Goal: Task Accomplishment & Management: Complete application form

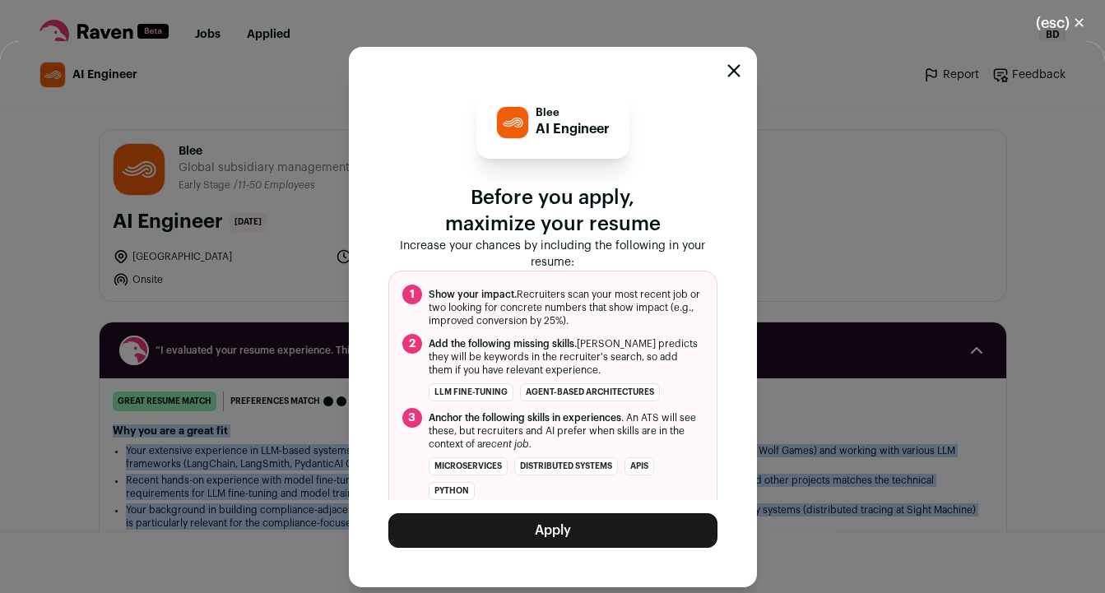
scroll to position [178, 0]
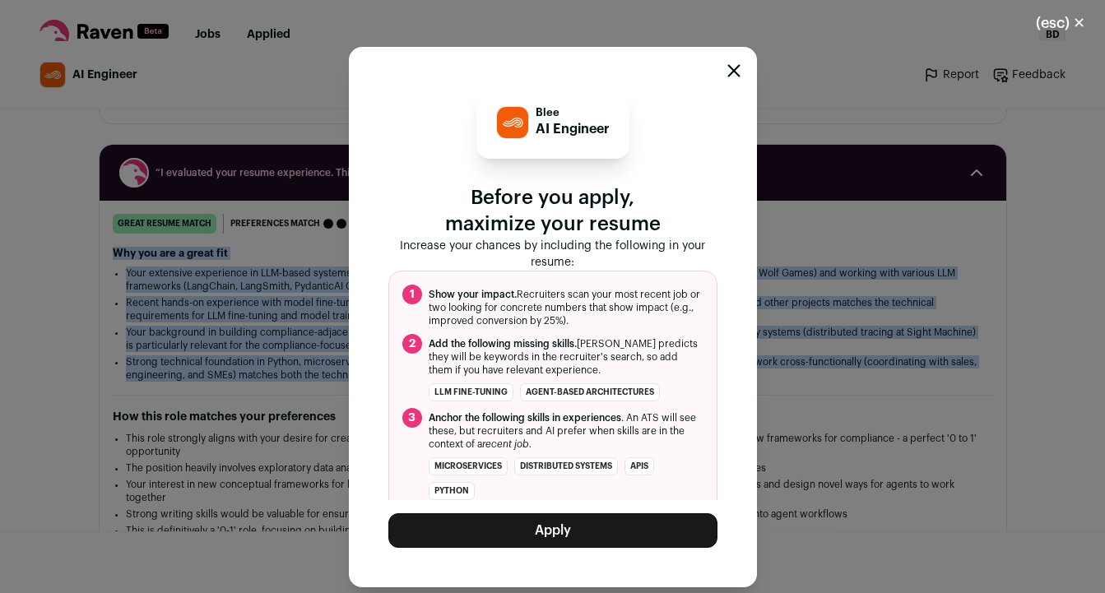
click at [615, 532] on button "Apply" at bounding box center [552, 530] width 329 height 35
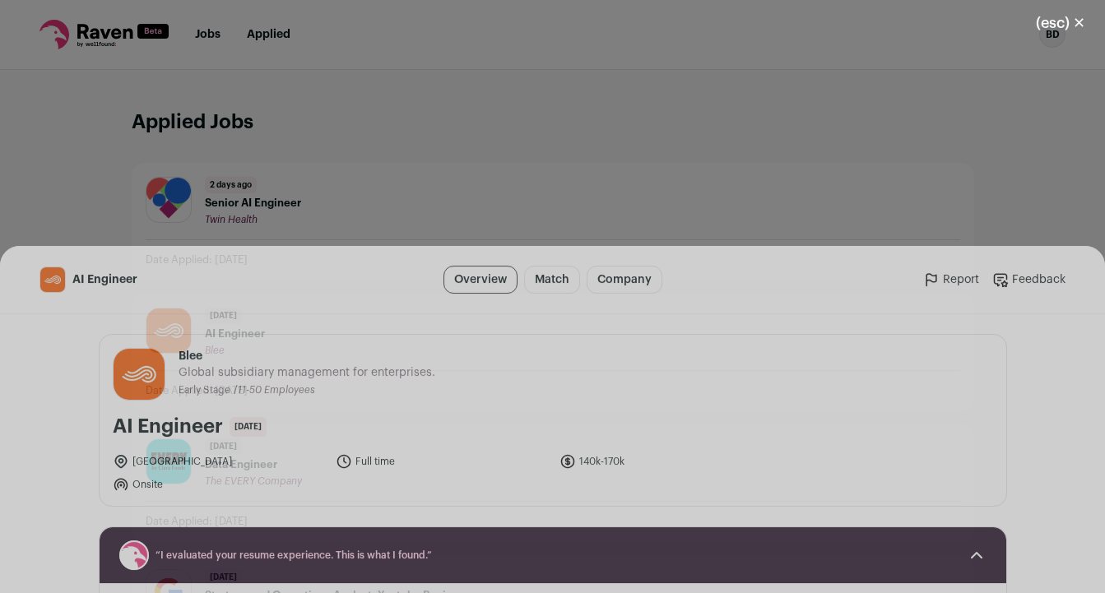
click at [1083, 21] on button "(esc) ✕" at bounding box center [1060, 23] width 89 height 36
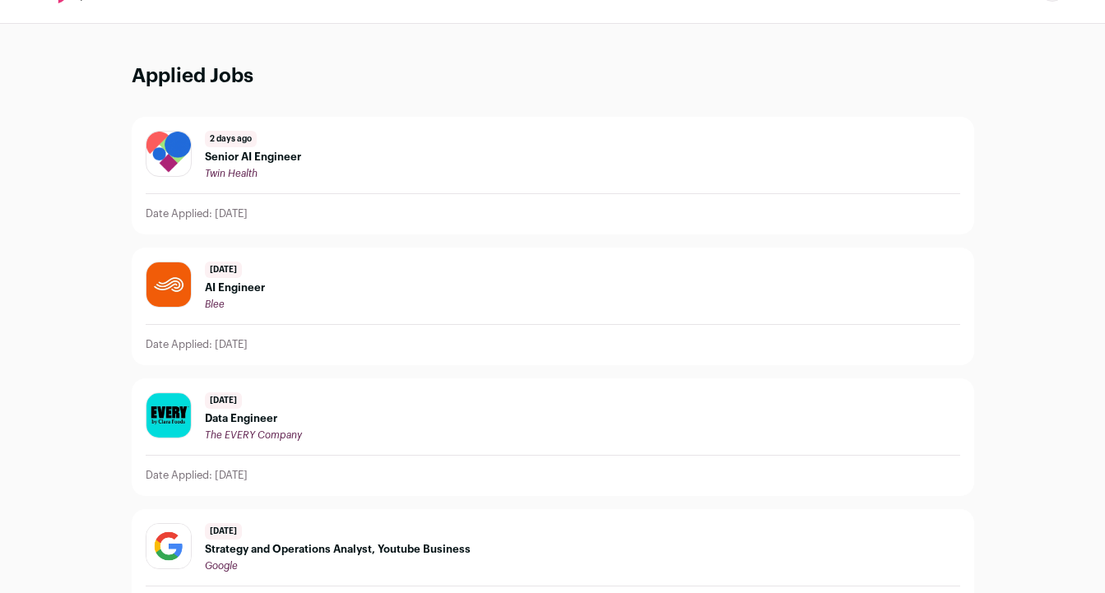
scroll to position [45, 0]
click at [438, 165] on div "[DATE] Senior AI Engineer Twin Health" at bounding box center [553, 156] width 814 height 49
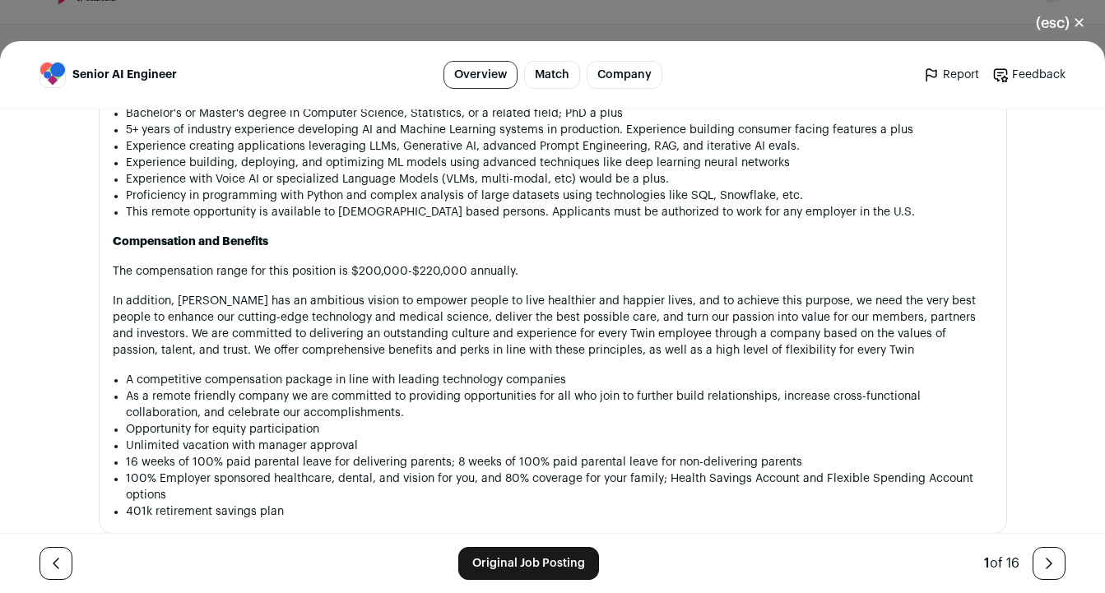
scroll to position [1867, 0]
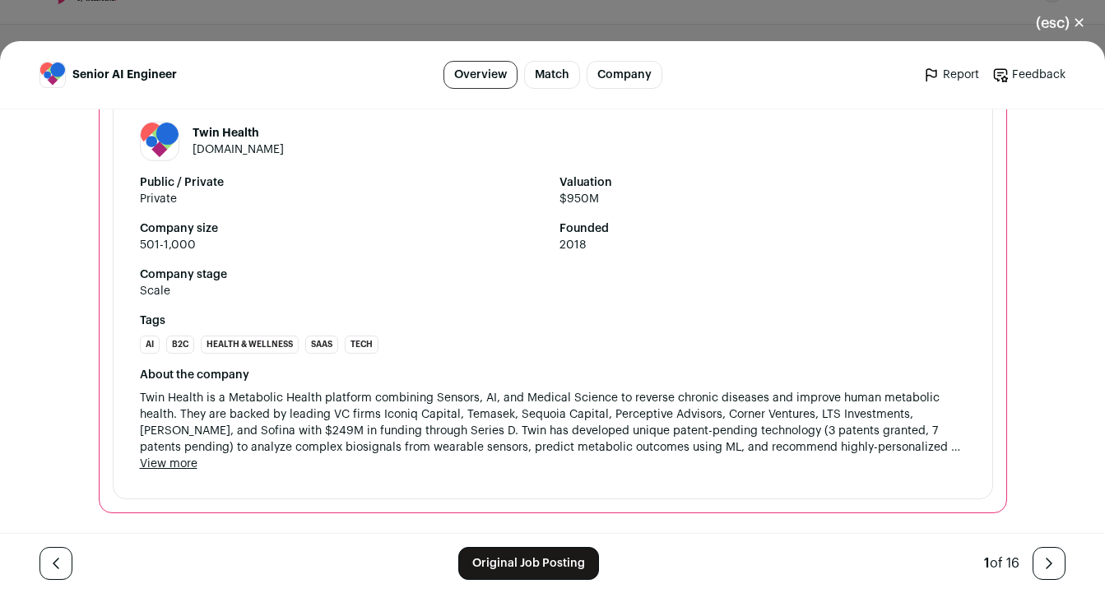
click at [532, 568] on link "Original Job Posting" at bounding box center [528, 563] width 141 height 33
click at [1079, 22] on button "(esc) ✕" at bounding box center [1060, 23] width 89 height 36
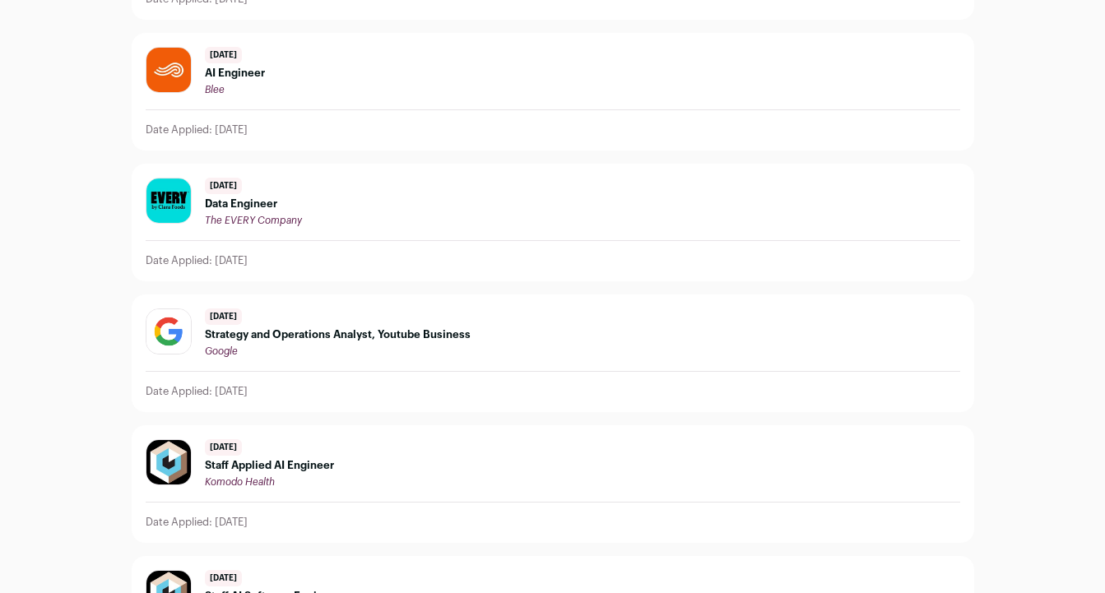
scroll to position [0, 0]
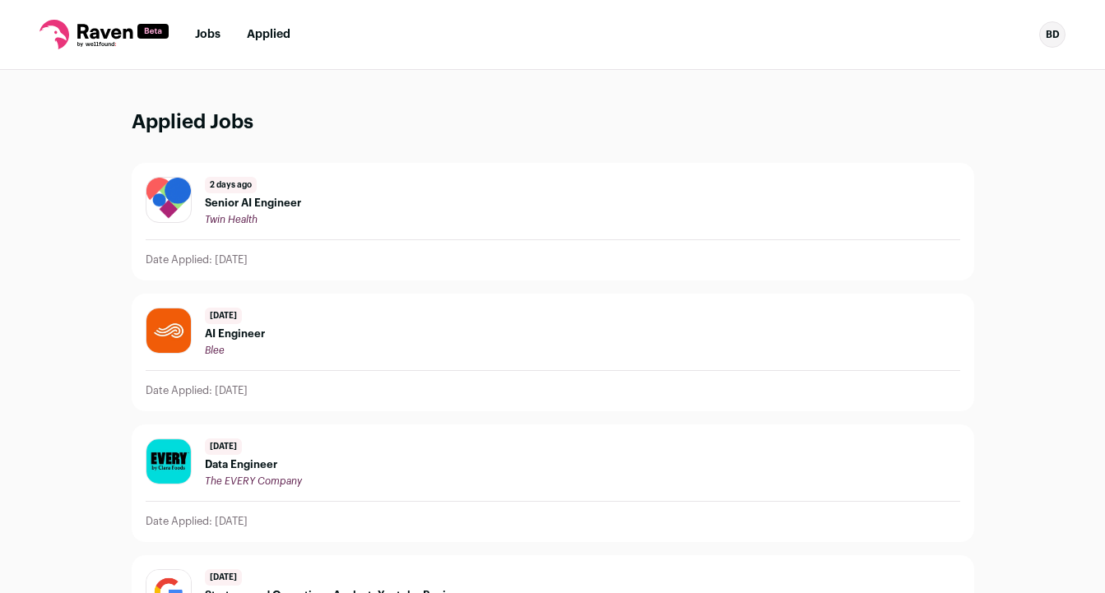
click at [215, 36] on link "Jobs" at bounding box center [208, 35] width 26 height 12
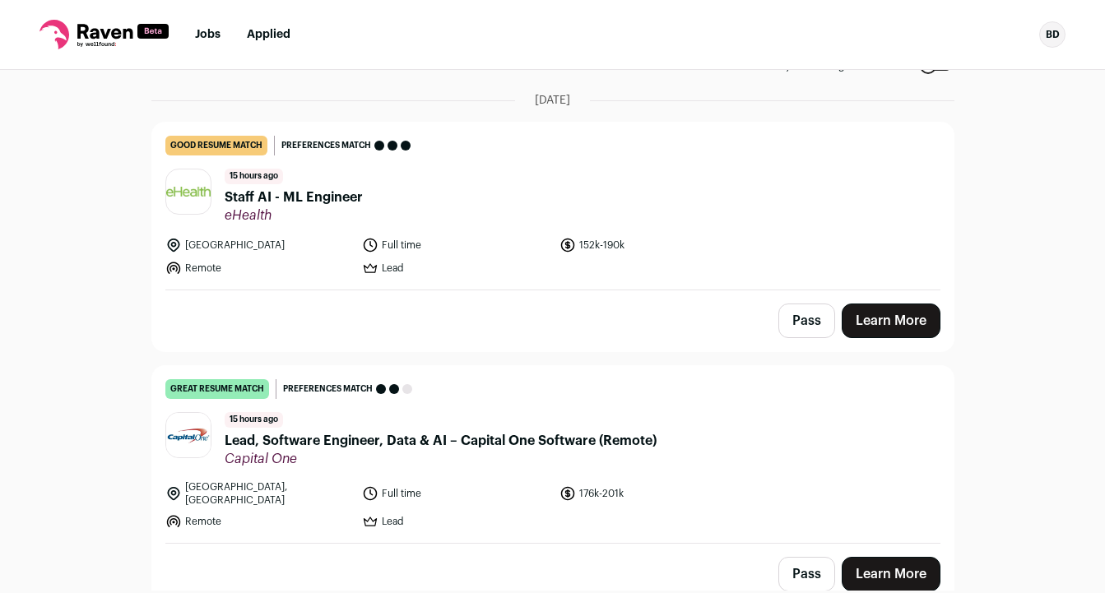
scroll to position [117, 0]
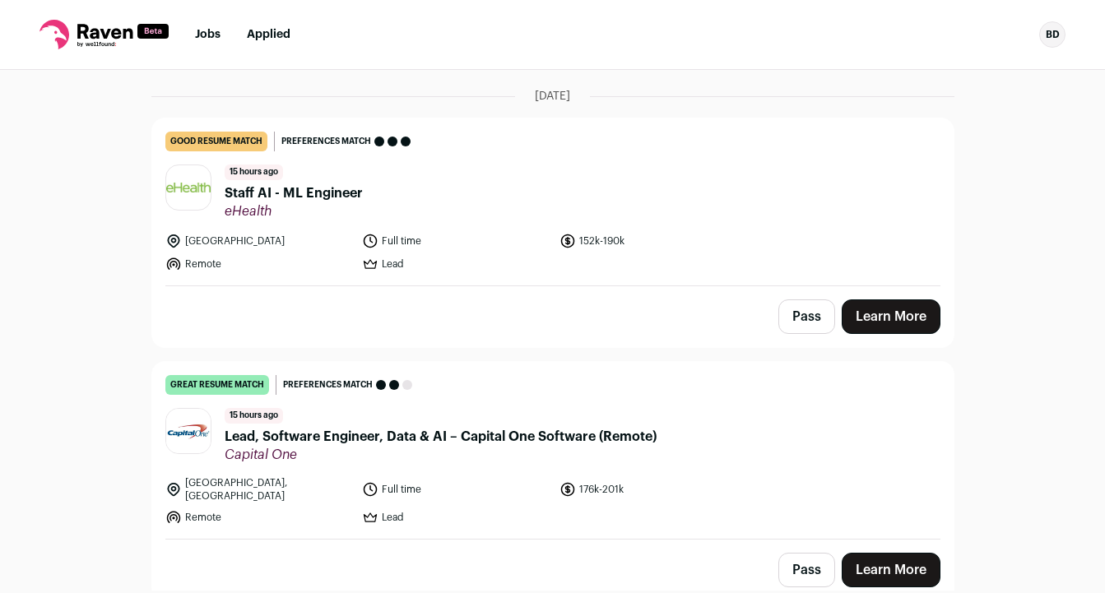
click at [677, 216] on header "15 hours ago Staff AI - ML Engineer eHealth" at bounding box center [552, 192] width 775 height 55
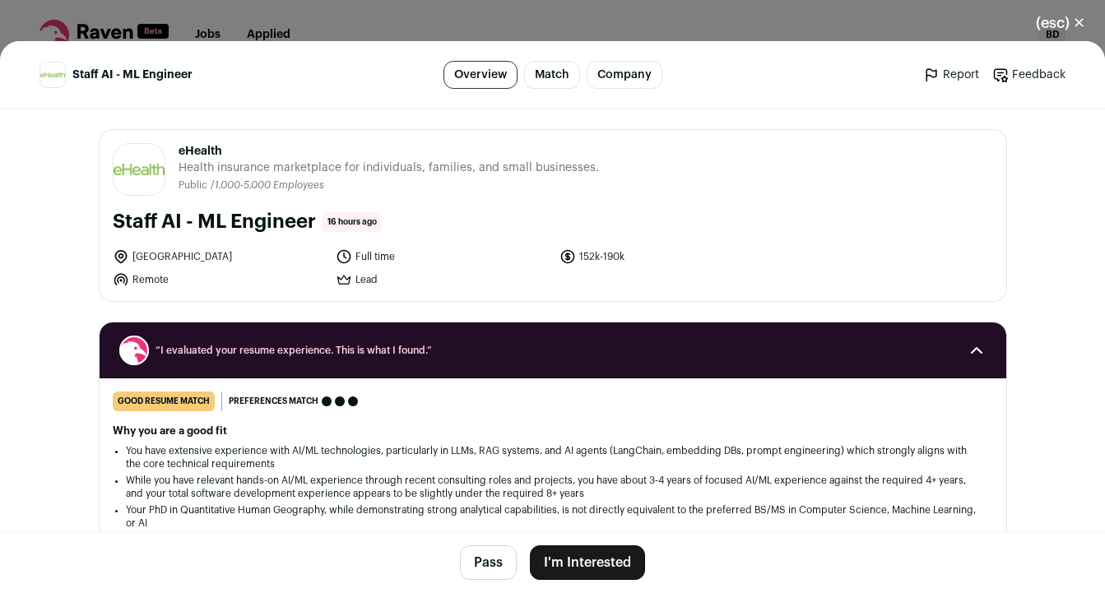
click at [600, 556] on button "I'm Interested" at bounding box center [587, 562] width 115 height 35
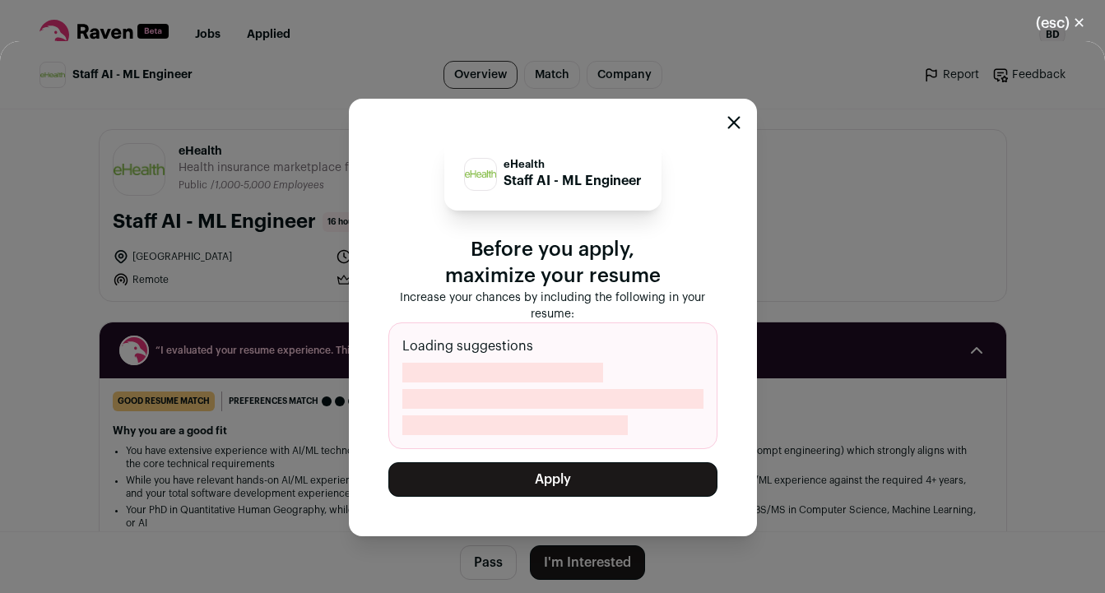
click at [611, 476] on button "Apply" at bounding box center [552, 479] width 329 height 35
